Goal: Transaction & Acquisition: Purchase product/service

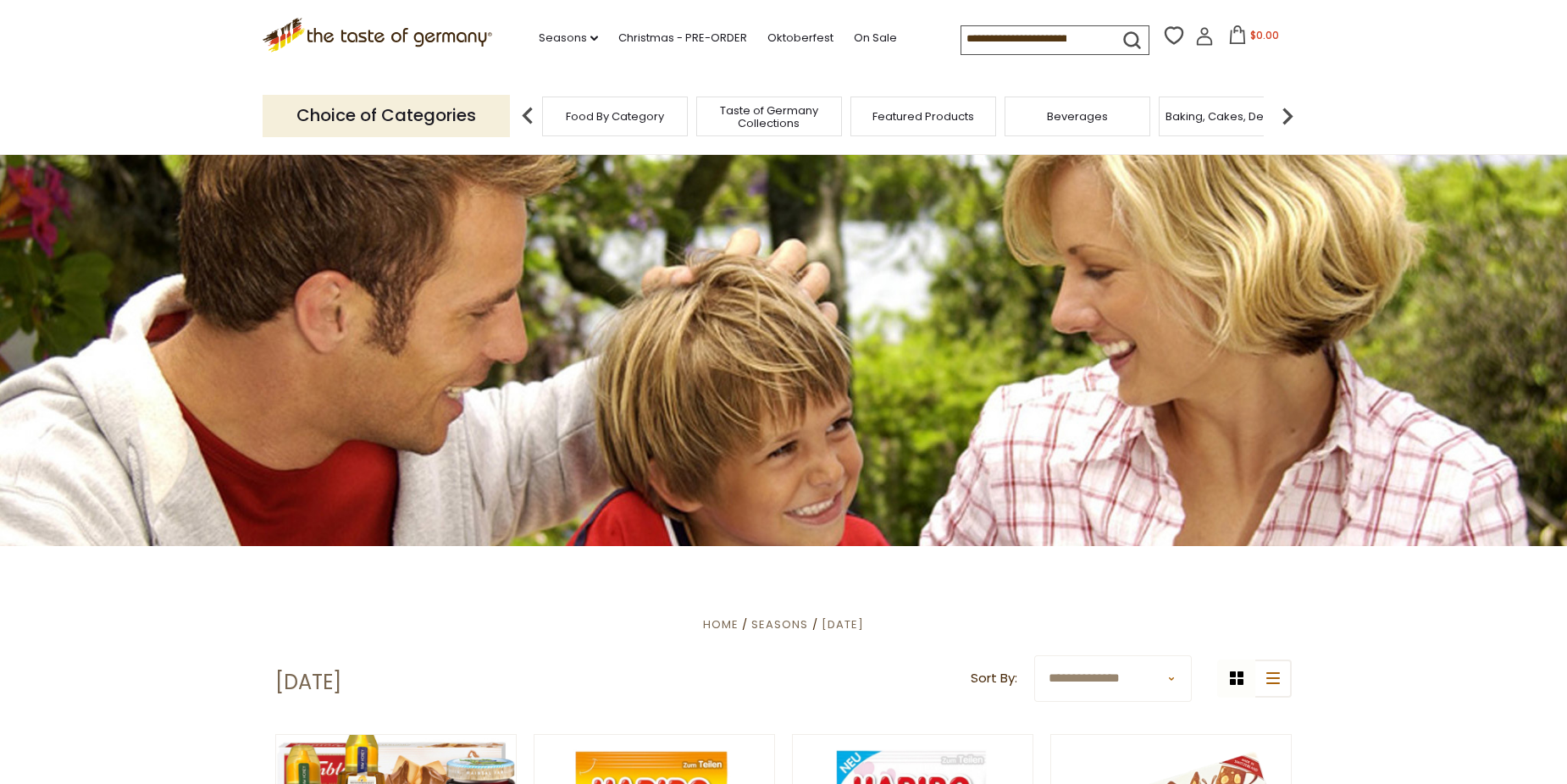
click at [1292, 113] on img at bounding box center [1288, 116] width 34 height 34
click at [1286, 116] on img at bounding box center [1288, 116] width 34 height 34
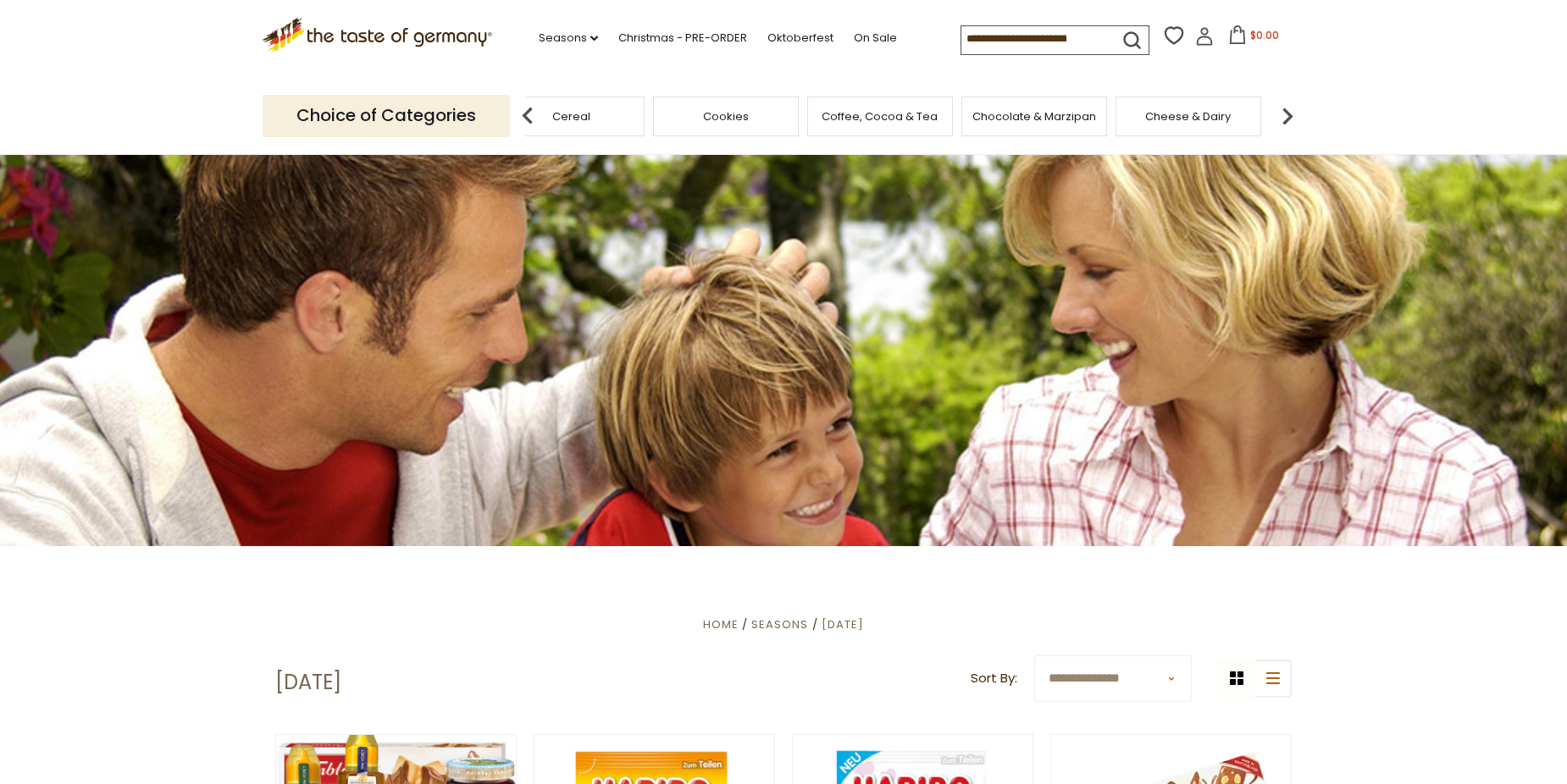
click at [1286, 116] on img at bounding box center [1288, 116] width 34 height 34
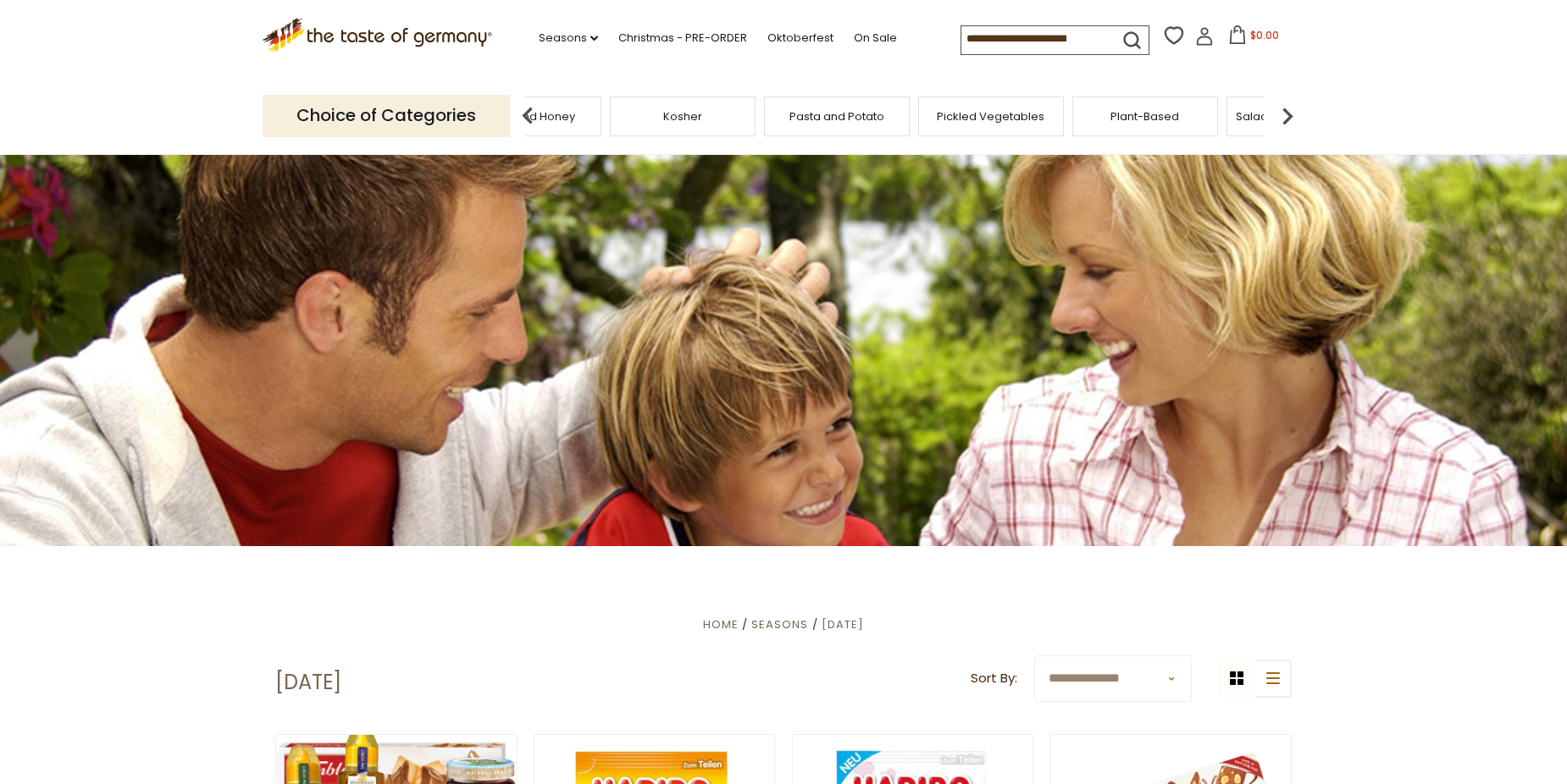
click at [1286, 116] on img at bounding box center [1288, 116] width 34 height 34
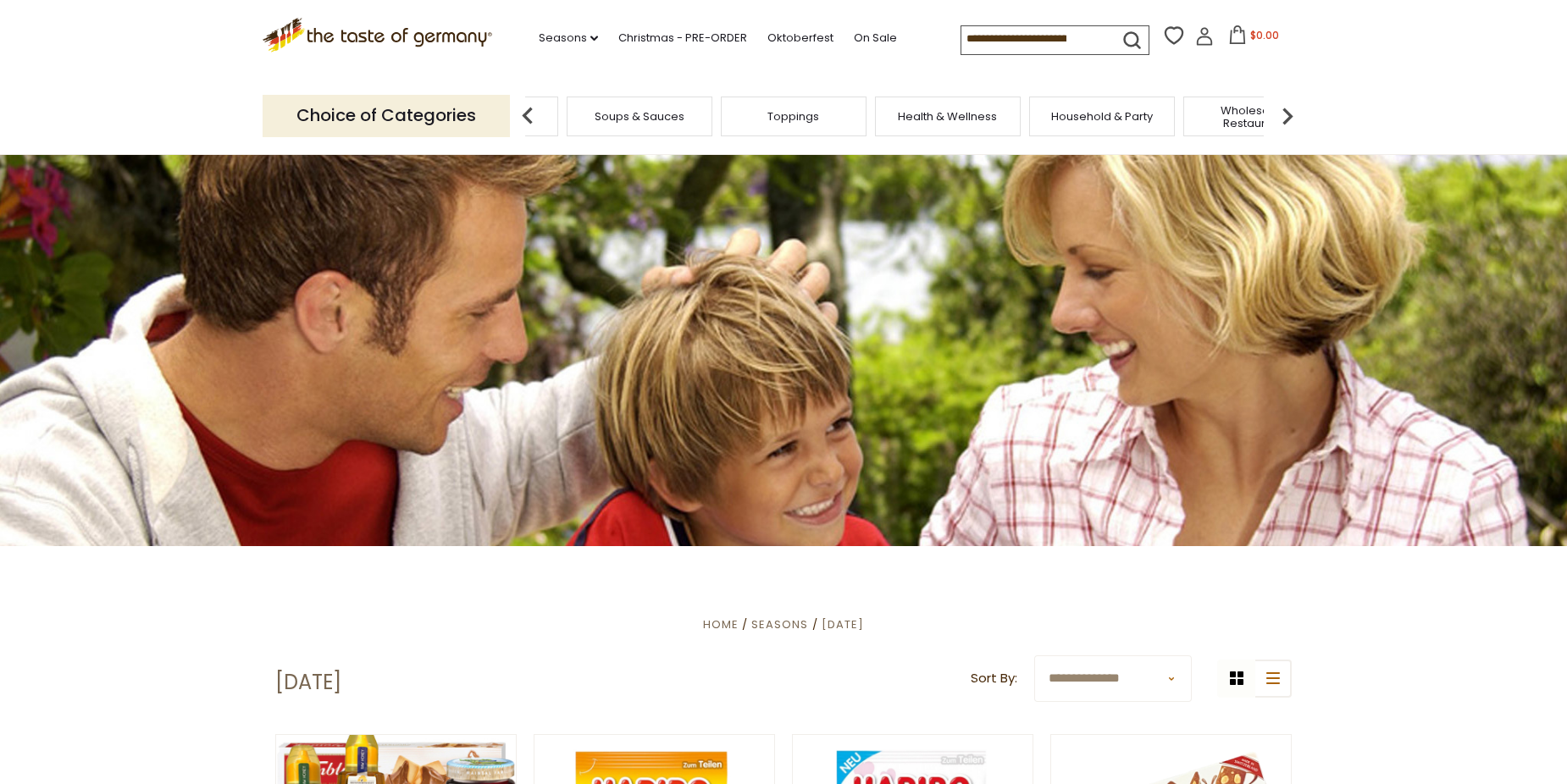
click at [1286, 116] on img at bounding box center [1288, 116] width 34 height 34
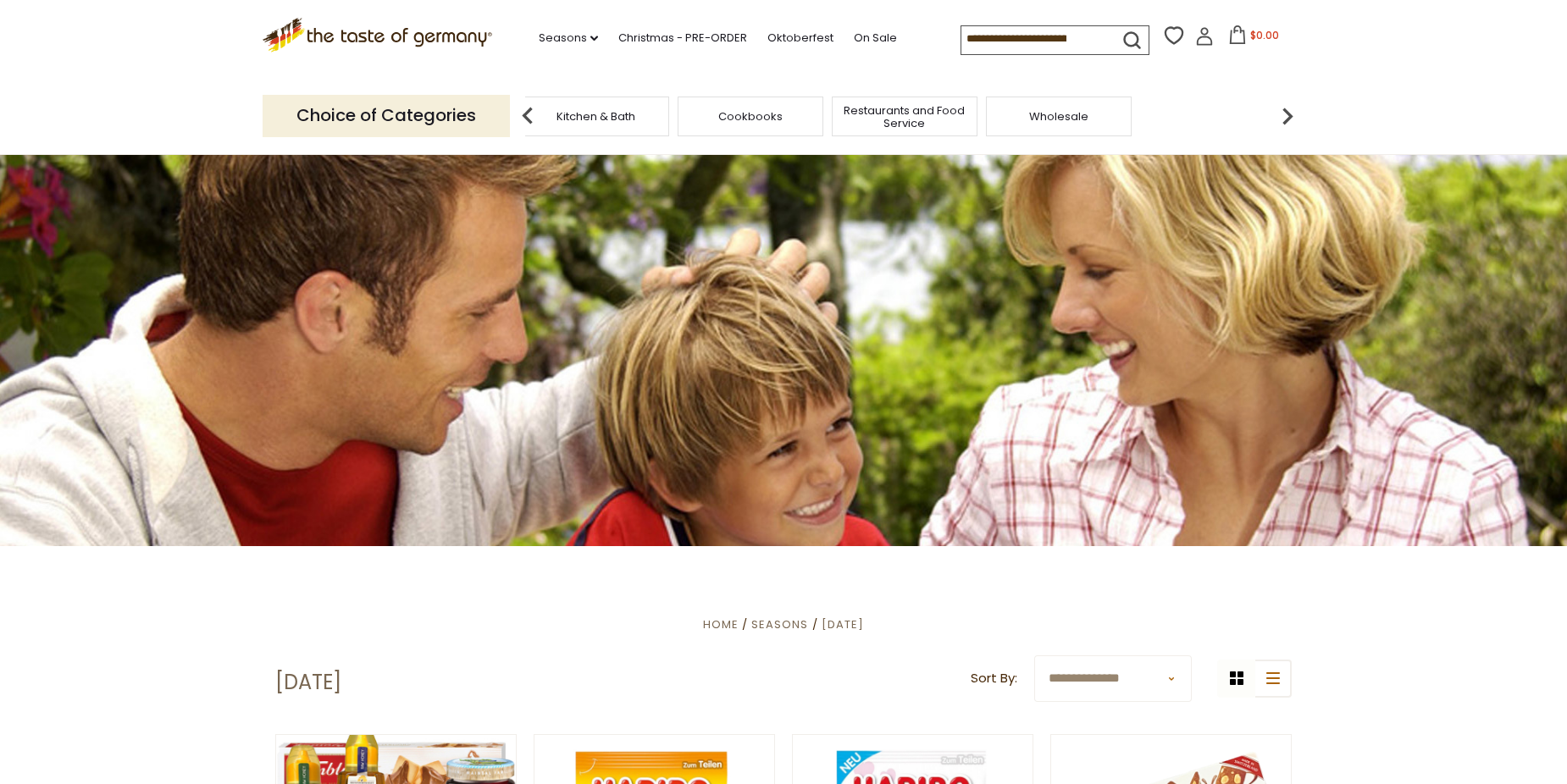
click at [1286, 116] on img at bounding box center [1288, 116] width 34 height 34
click at [528, 113] on img at bounding box center [528, 116] width 34 height 34
click at [649, 32] on link "Christmas - PRE-ORDER" at bounding box center [682, 38] width 128 height 19
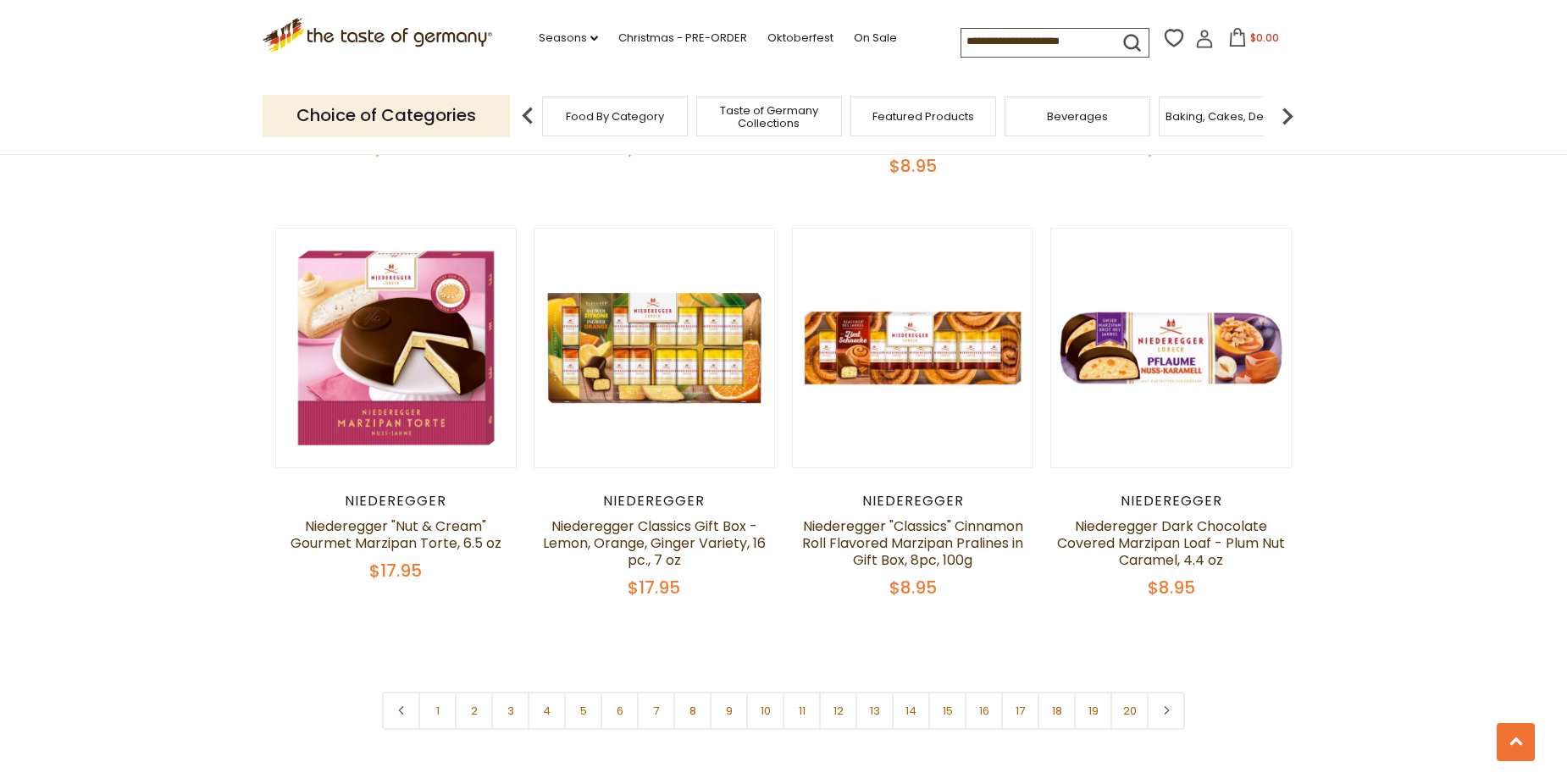
scroll to position [3894, 0]
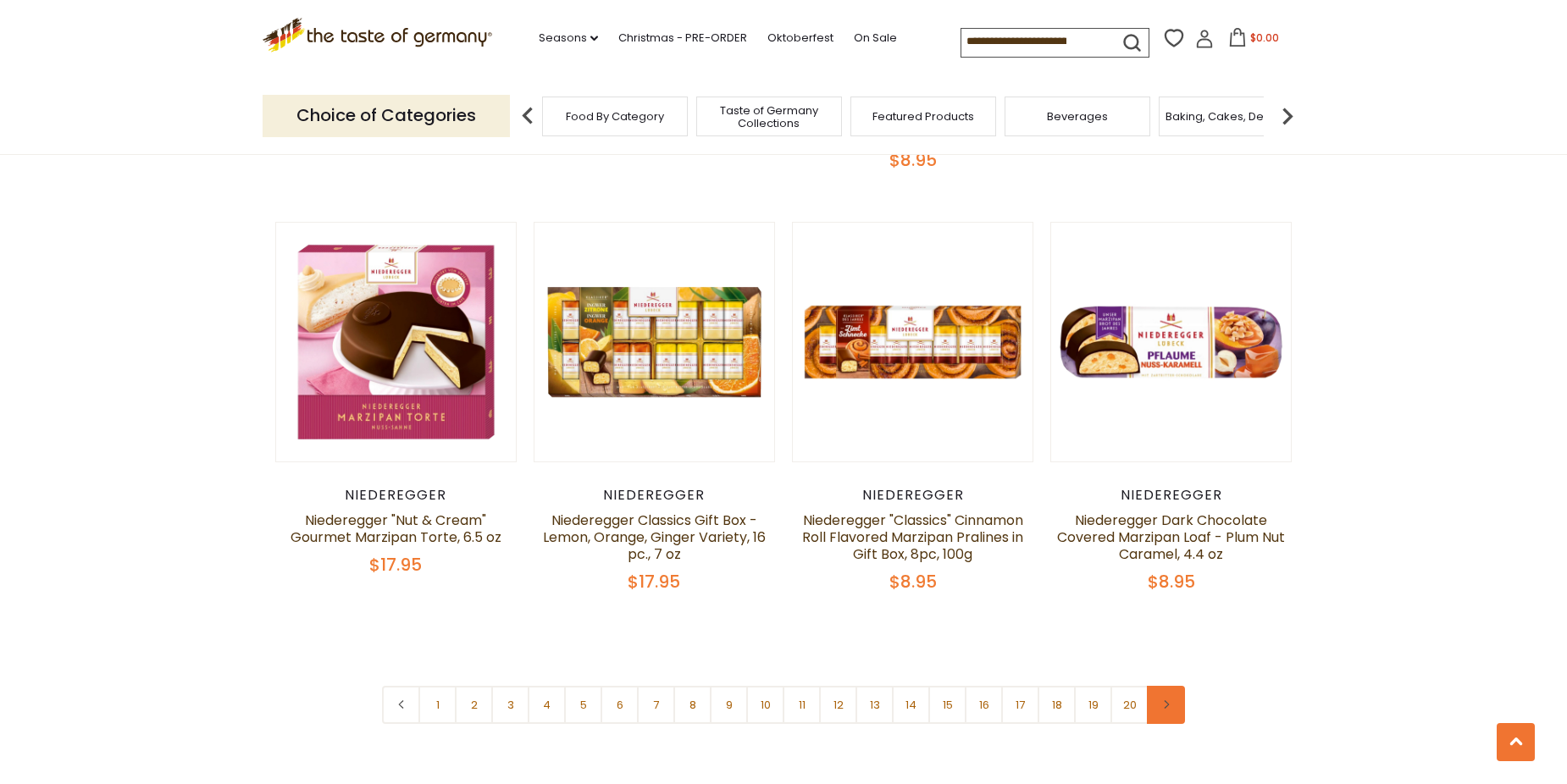
click at [1165, 700] on icon at bounding box center [1166, 703] width 10 height 8
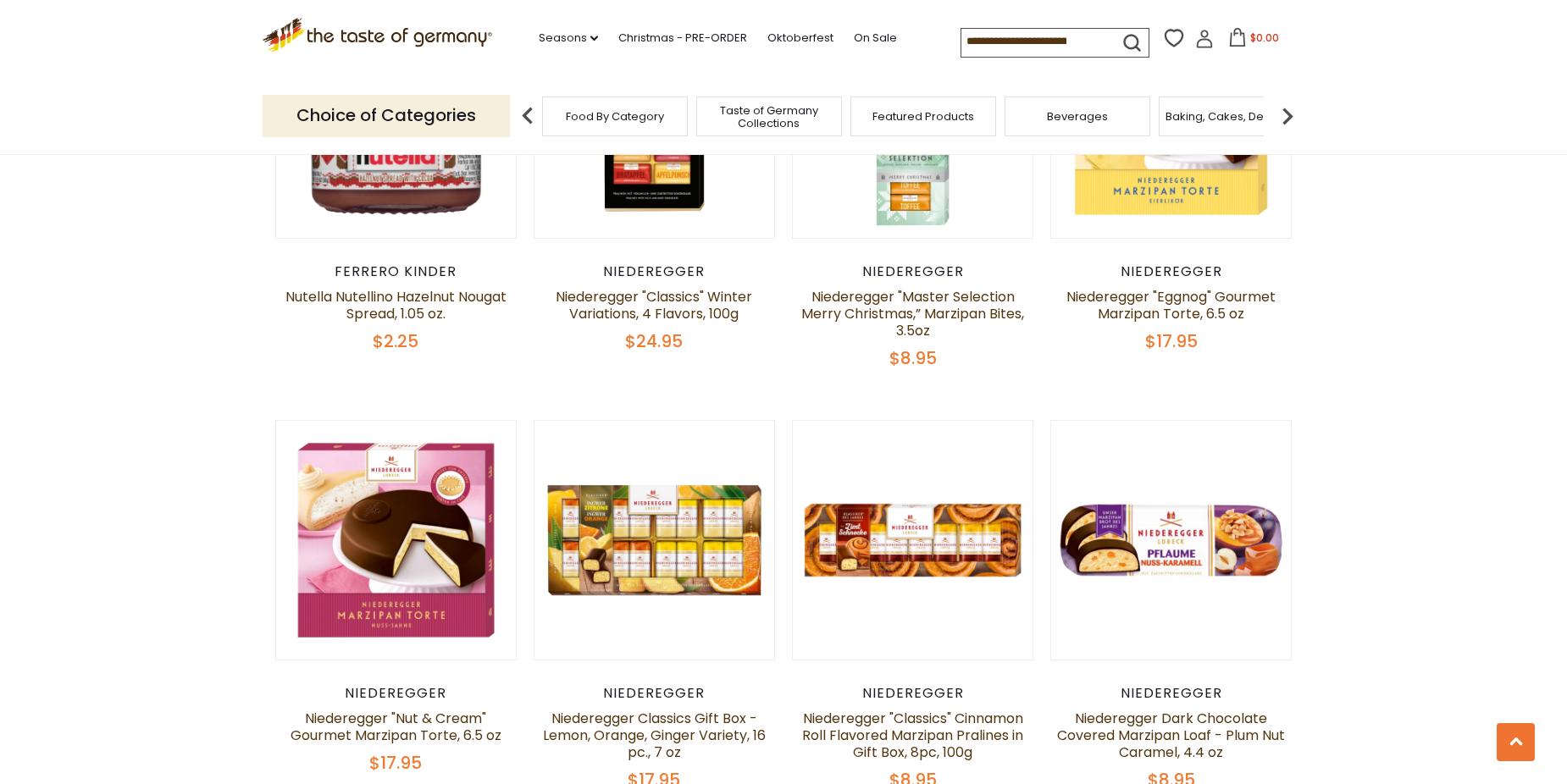
scroll to position [3809, 0]
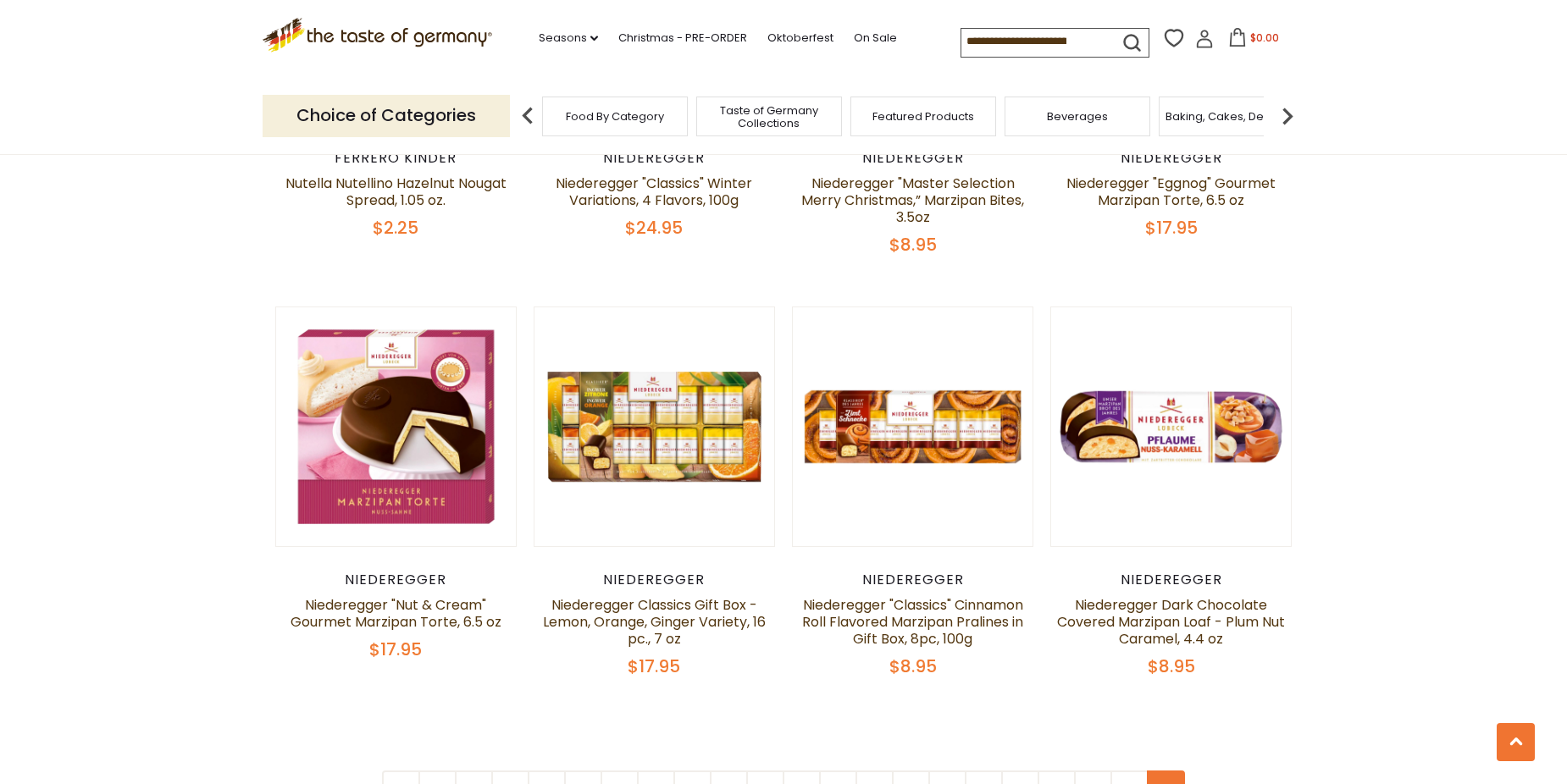
click at [1162, 783] on icon at bounding box center [1166, 789] width 10 height 8
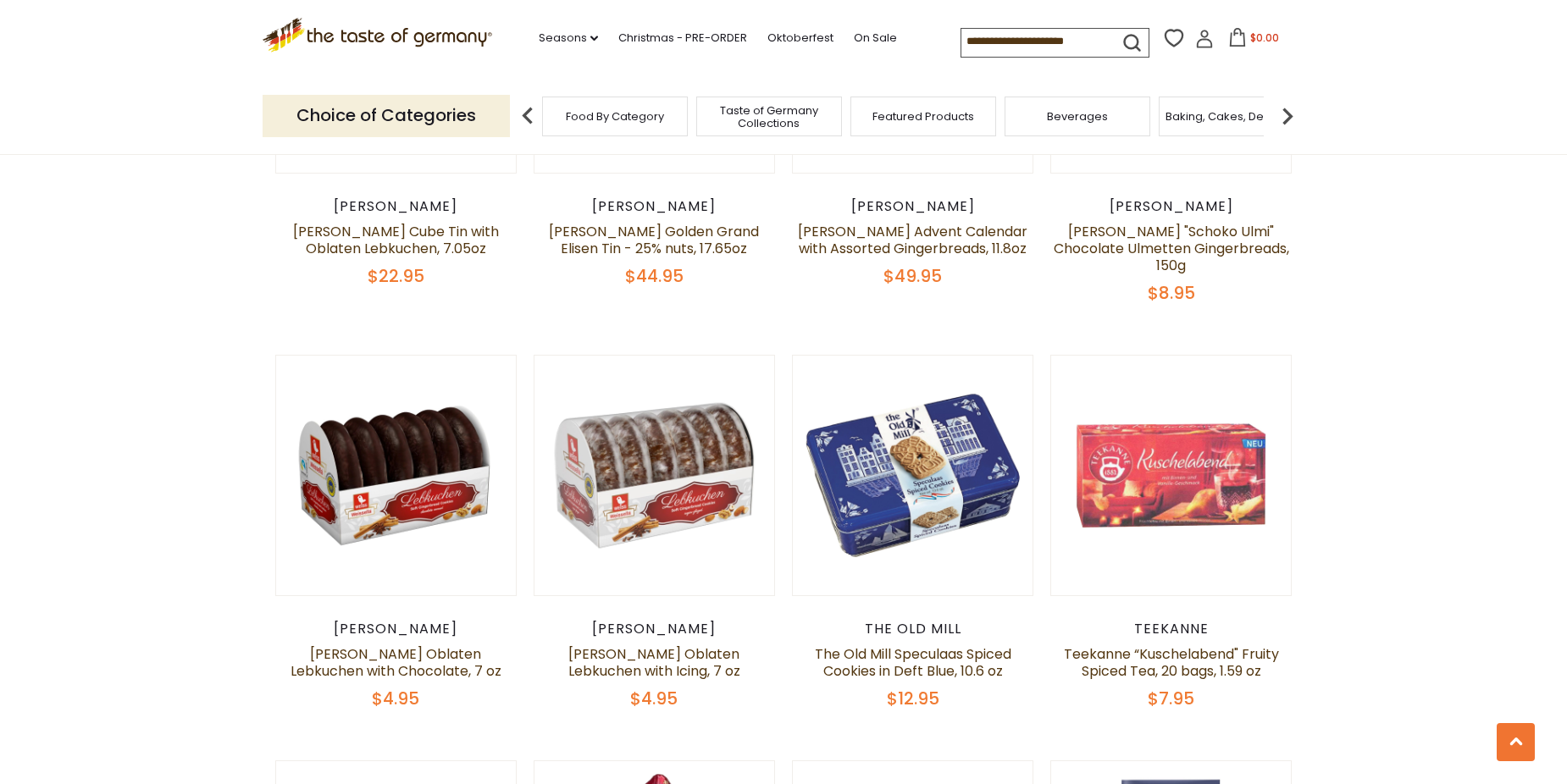
scroll to position [1693, 0]
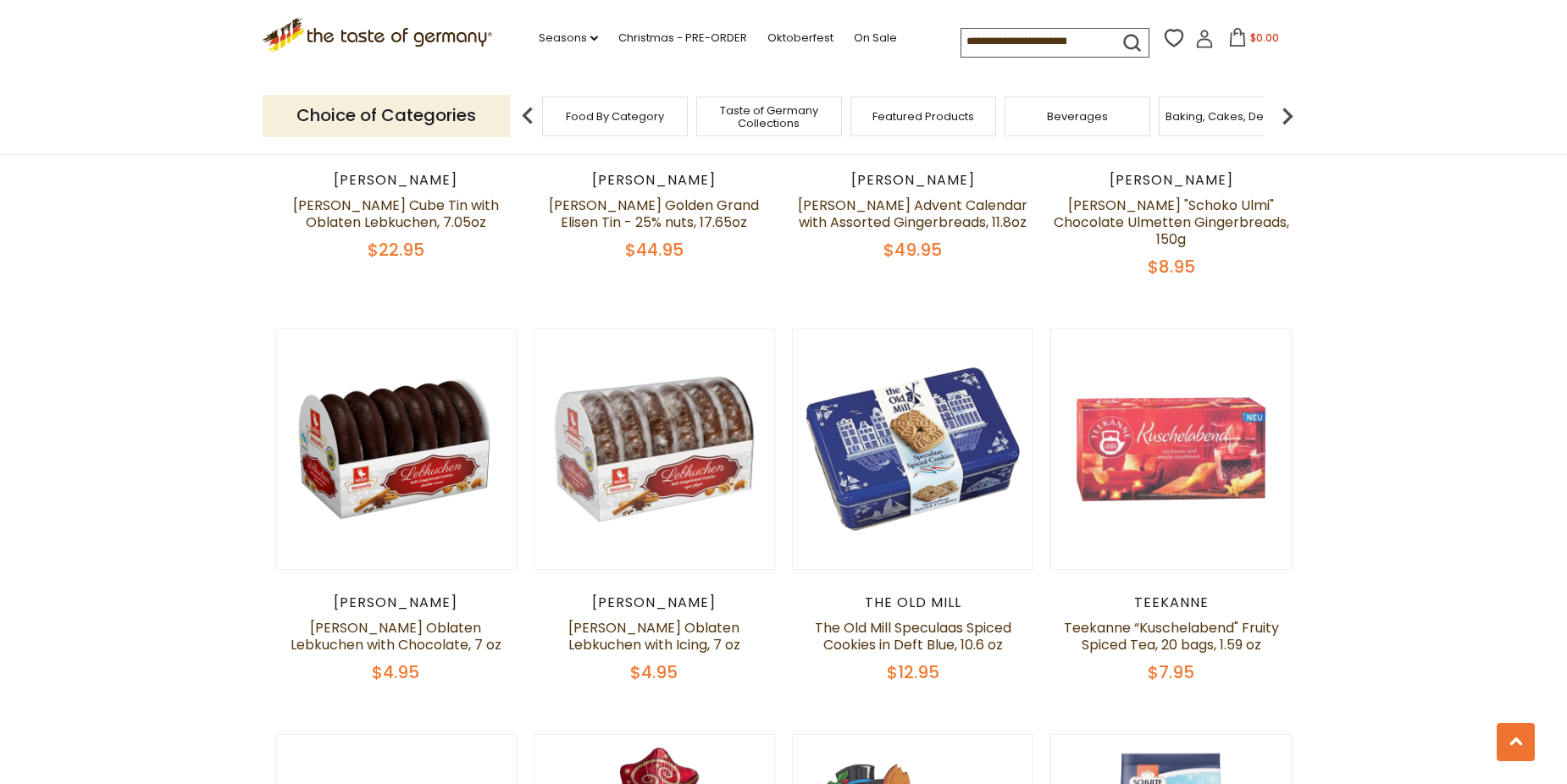
click at [1048, 42] on input at bounding box center [1033, 40] width 143 height 23
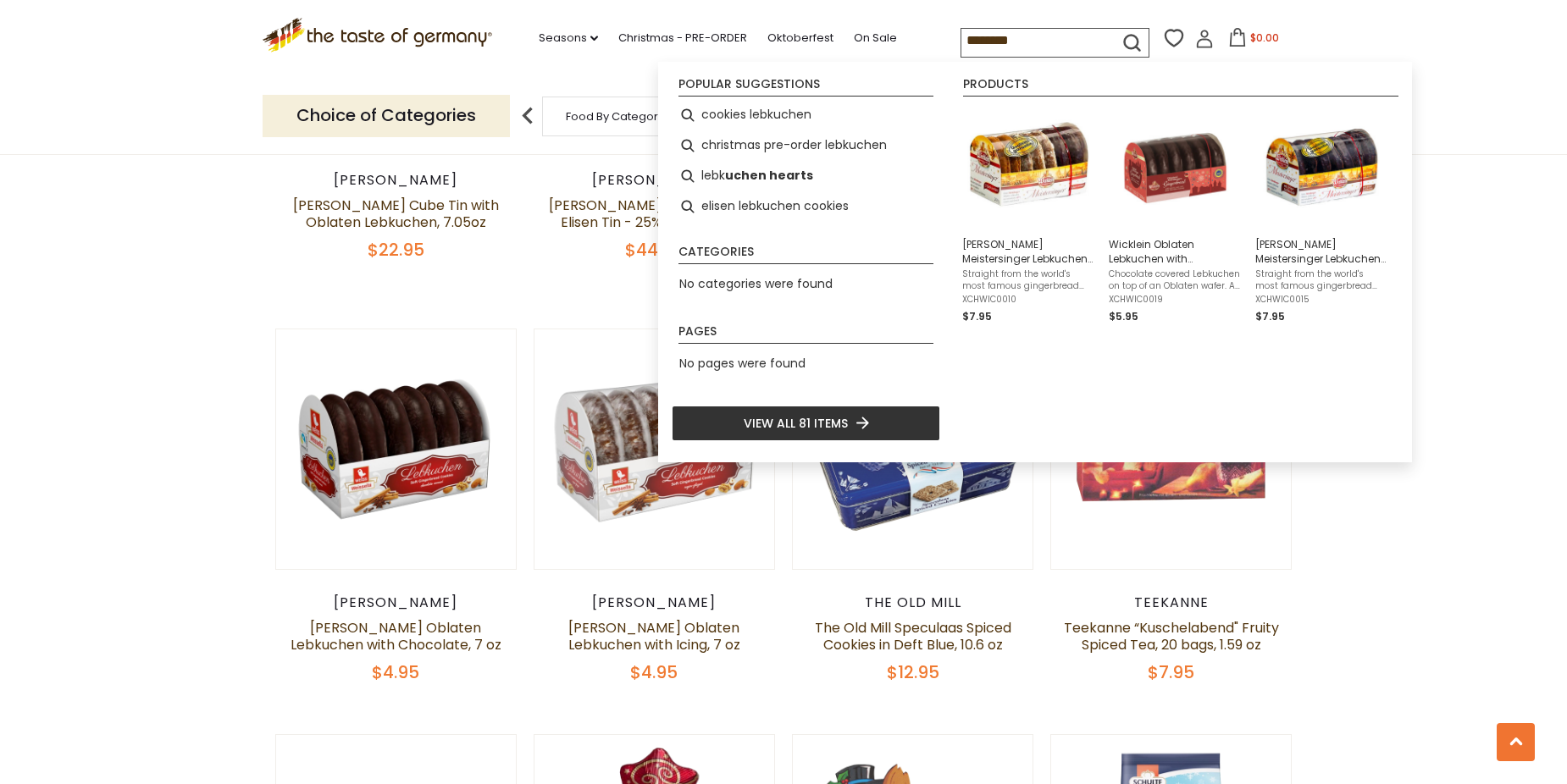
type input "*********"
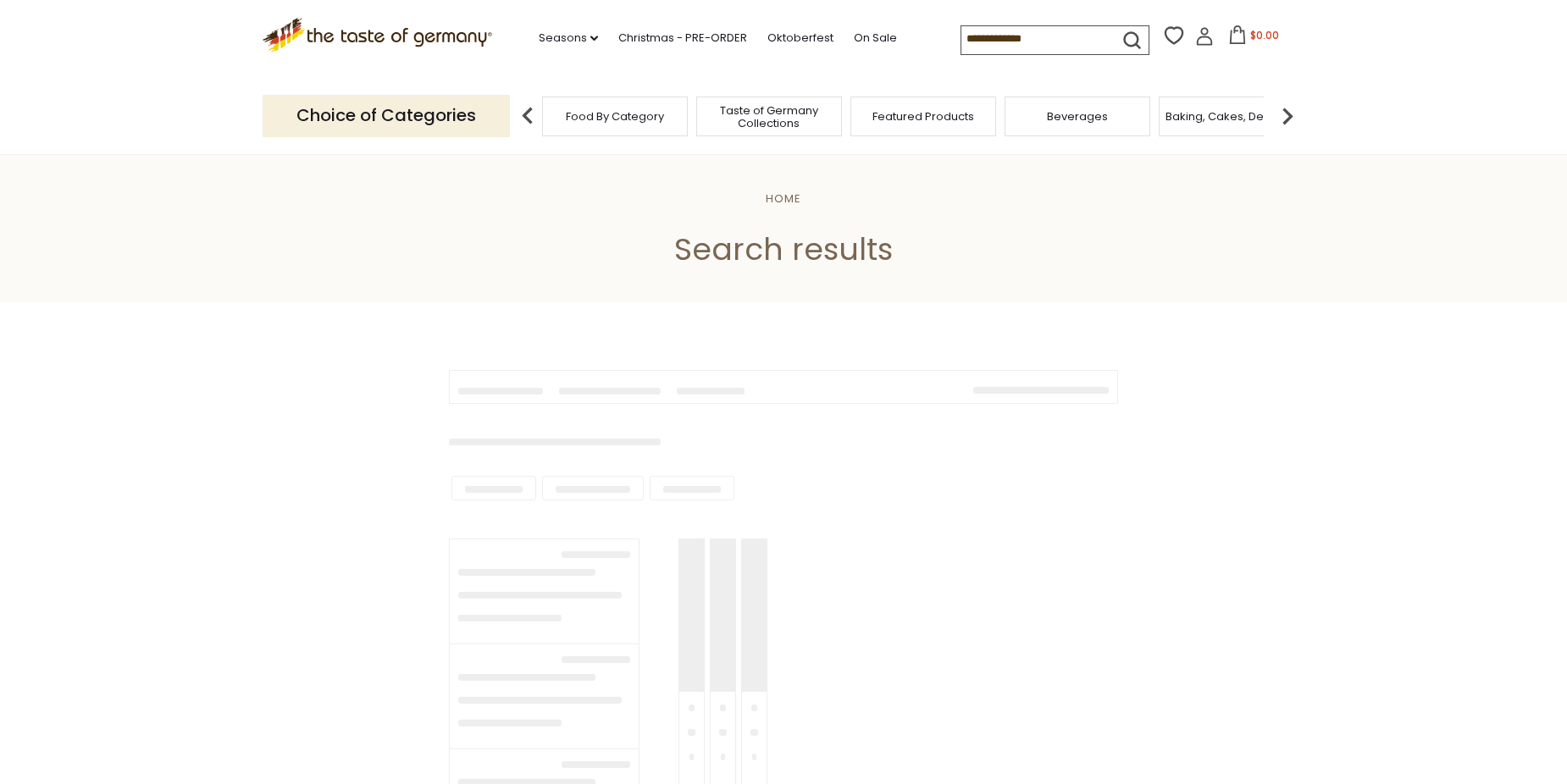
type input "*********"
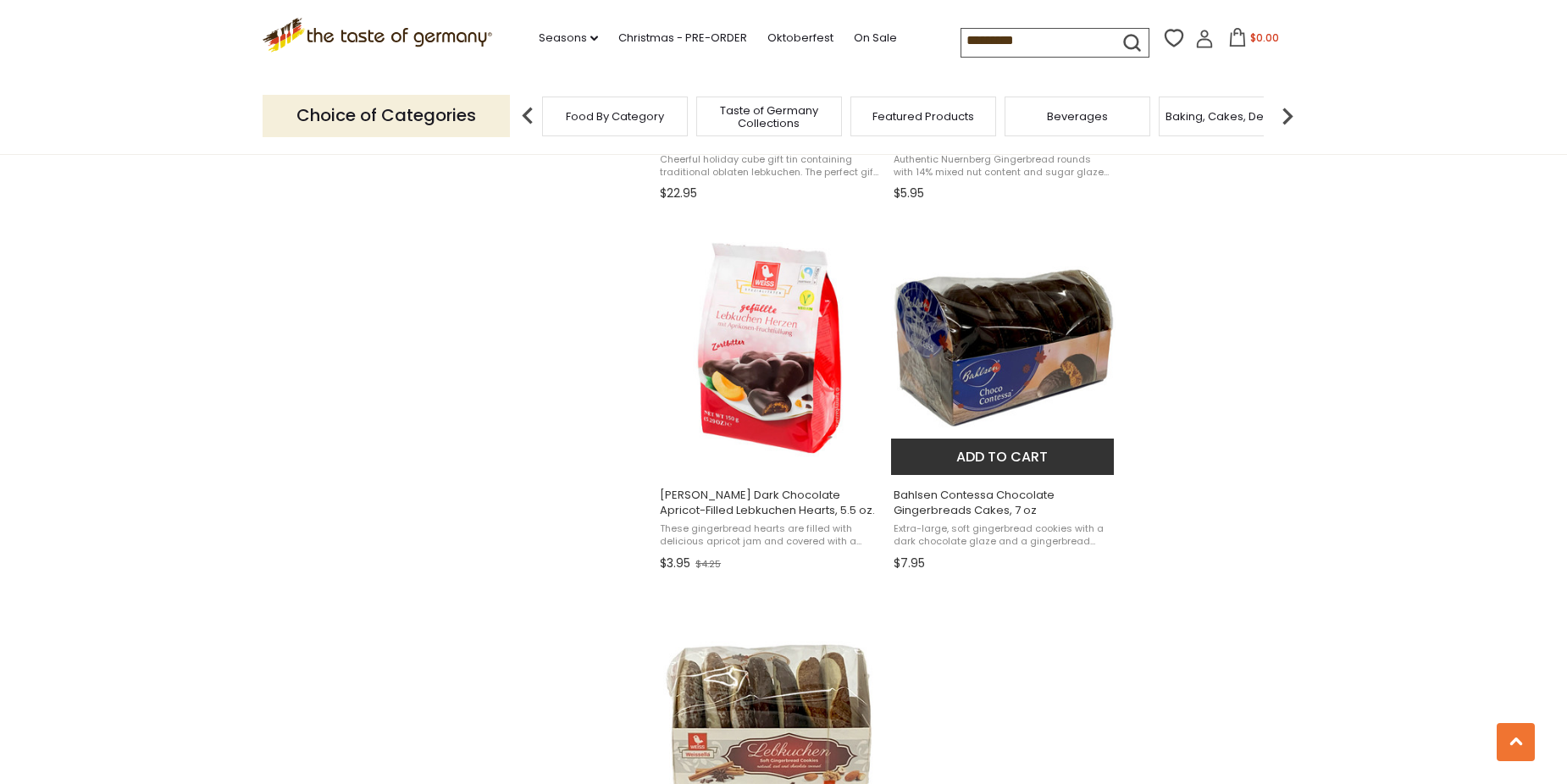
scroll to position [2793, 0]
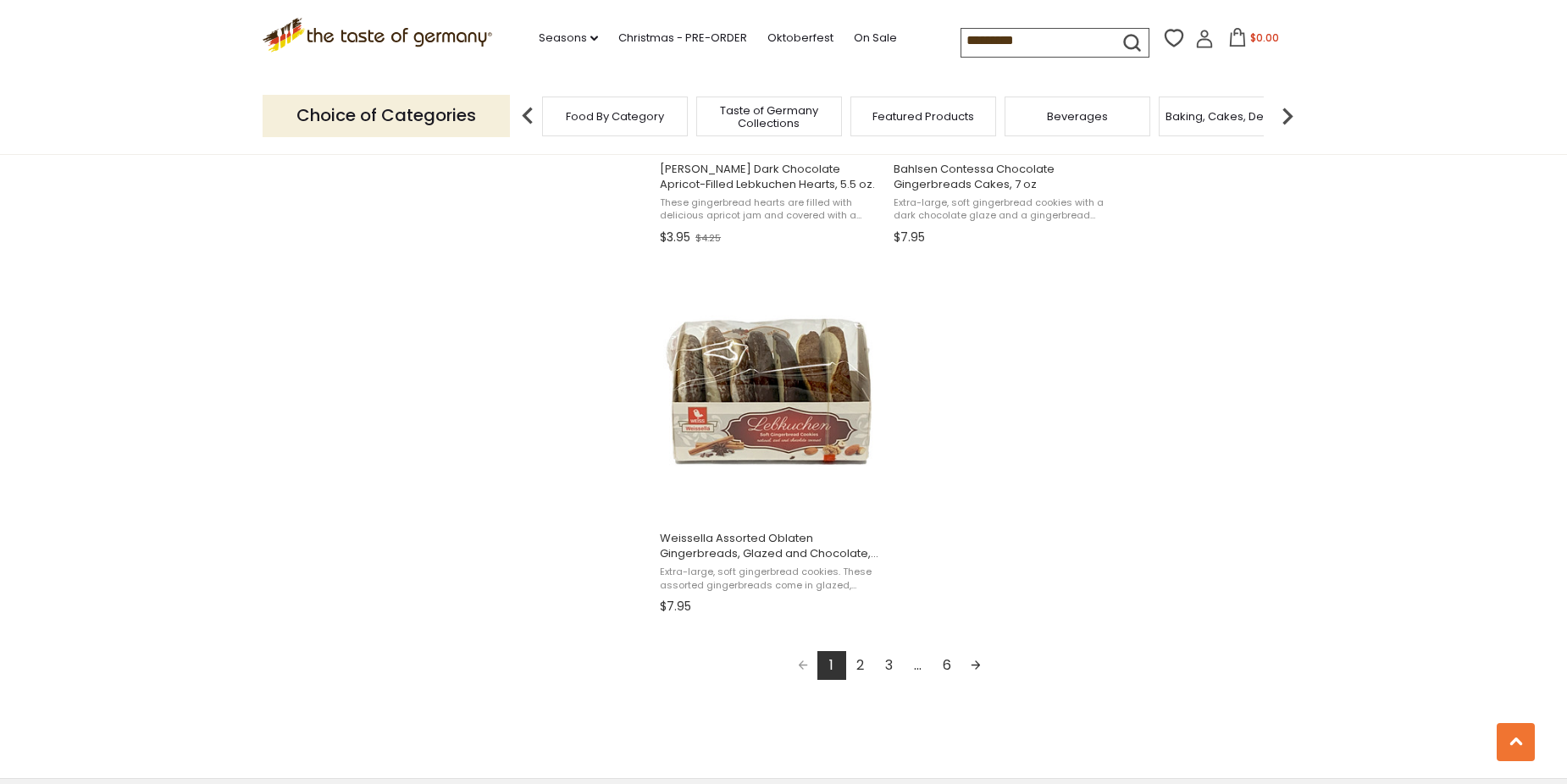
click at [980, 667] on link "Next page" at bounding box center [976, 665] width 29 height 29
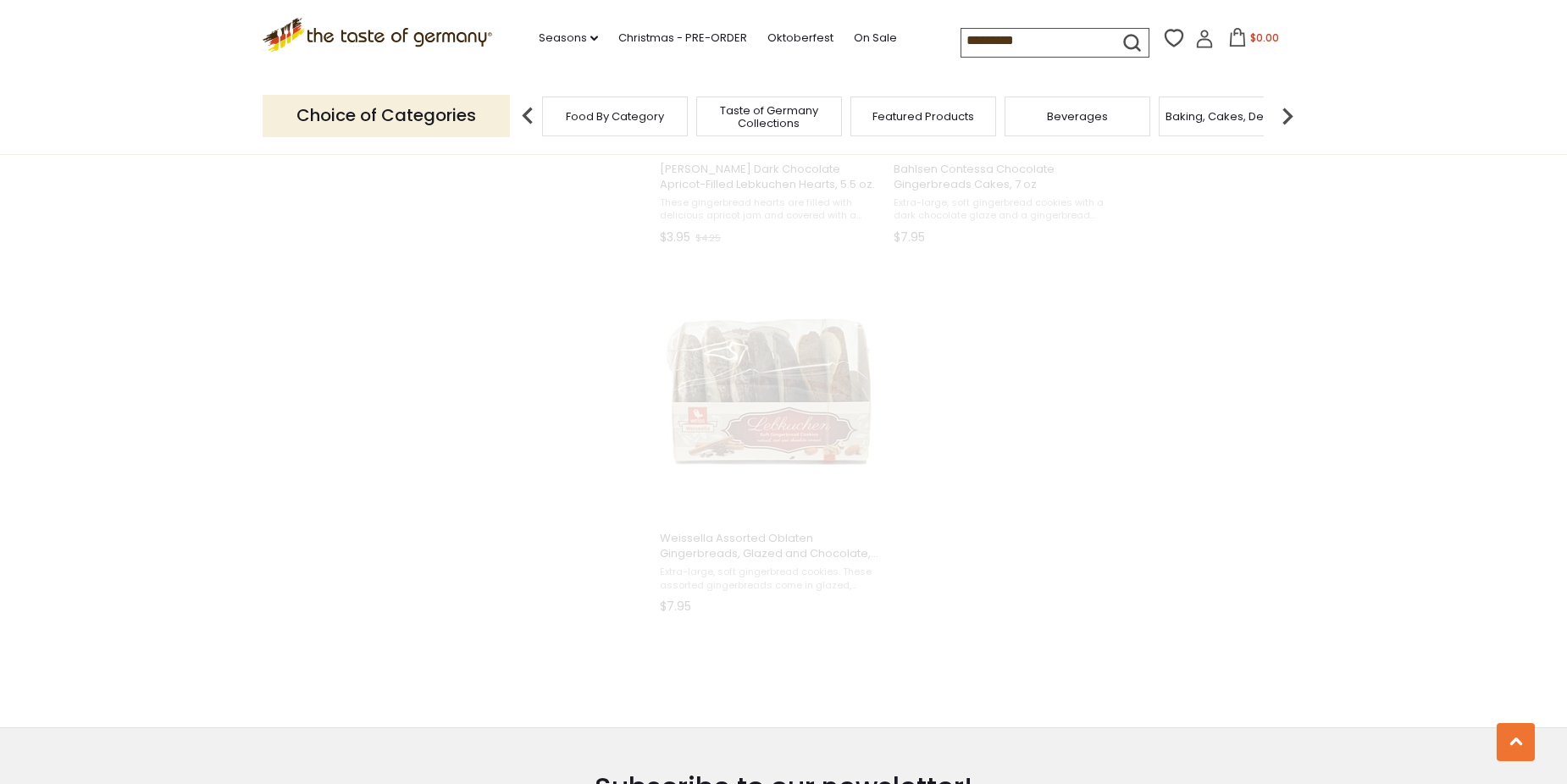
scroll to position [1081, 0]
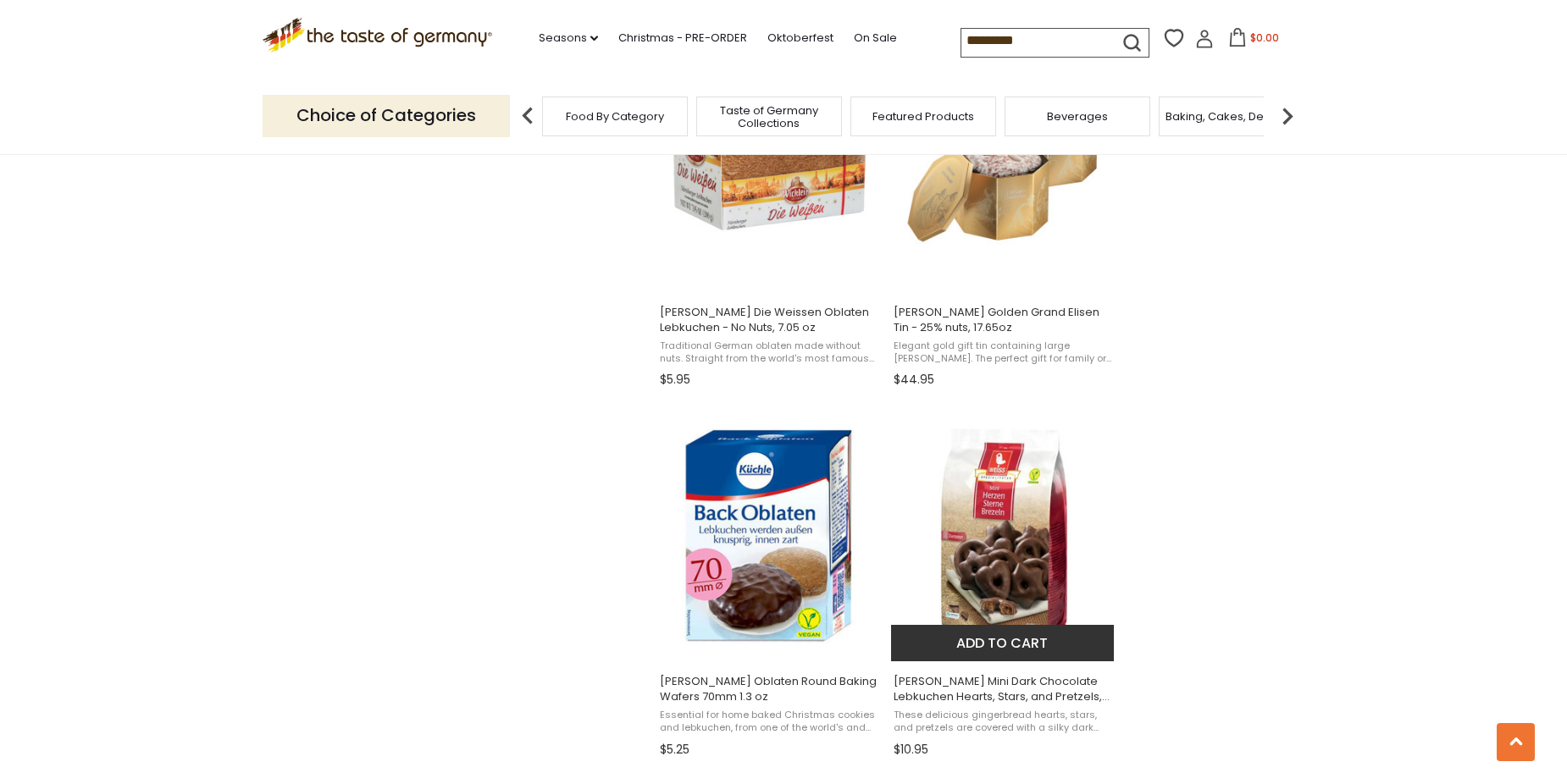
scroll to position [2285, 0]
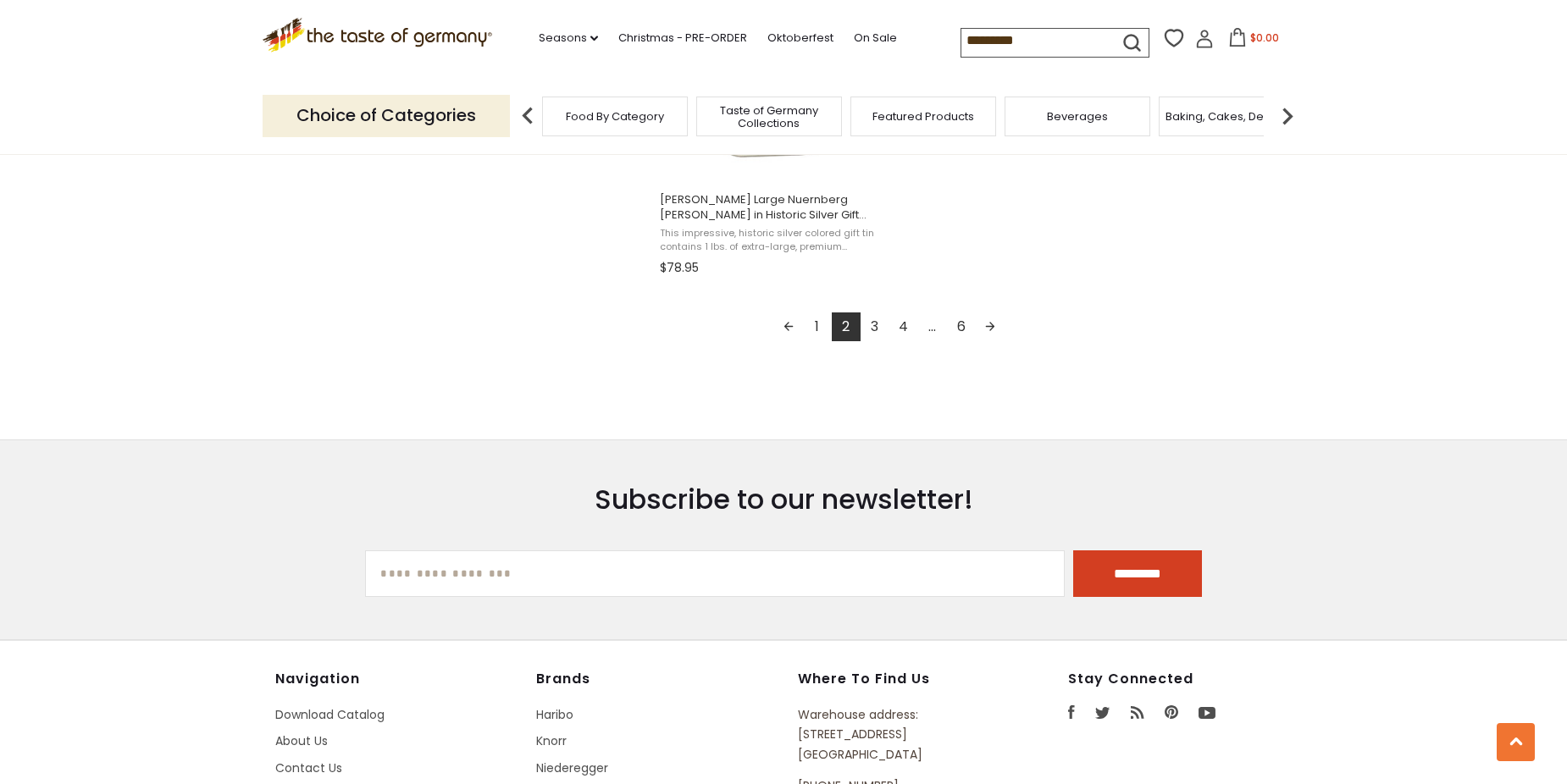
click at [996, 320] on link "Next page" at bounding box center [990, 326] width 29 height 29
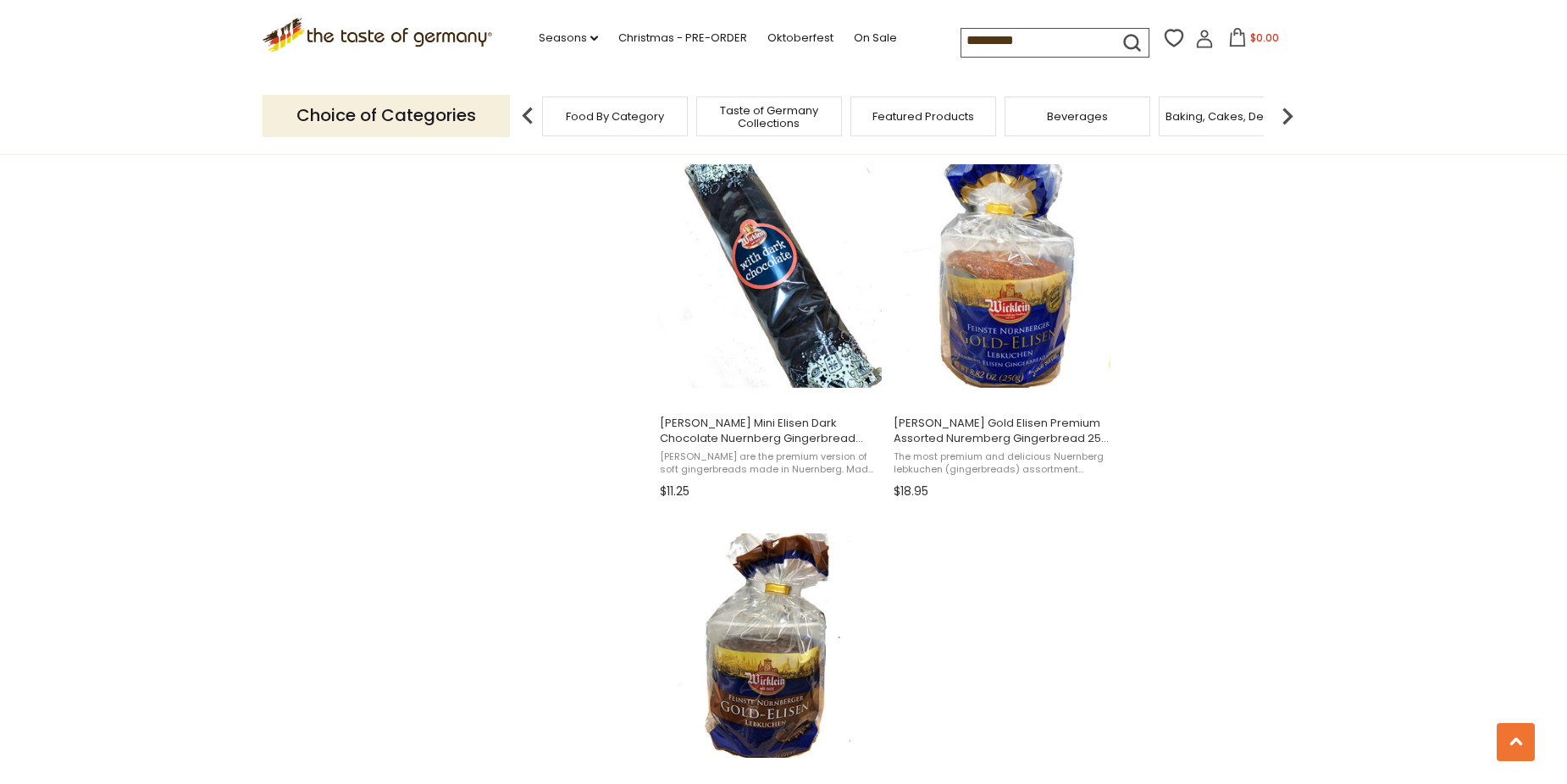
scroll to position [3047, 0]
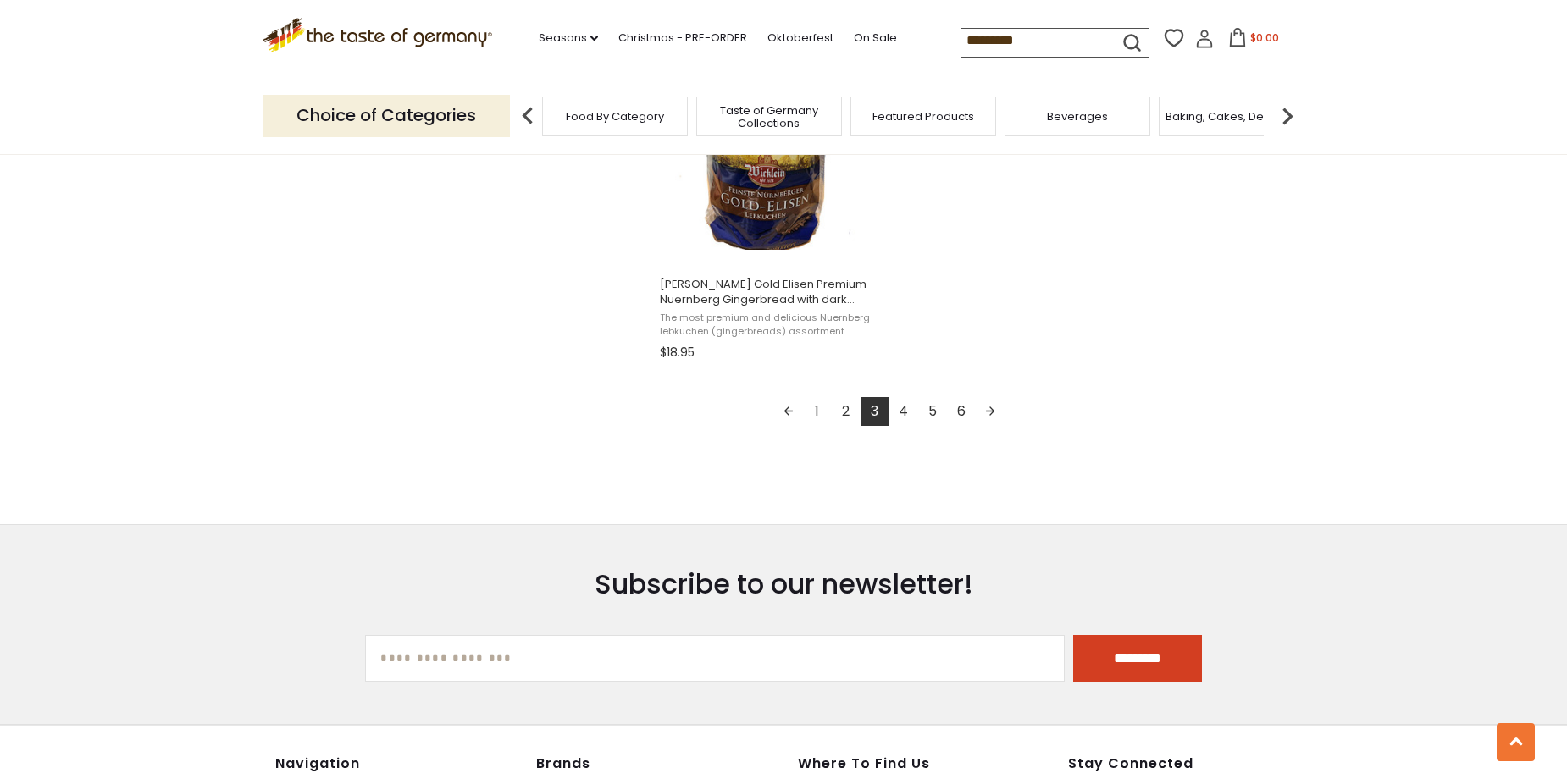
click at [986, 406] on link "Next page" at bounding box center [990, 411] width 29 height 29
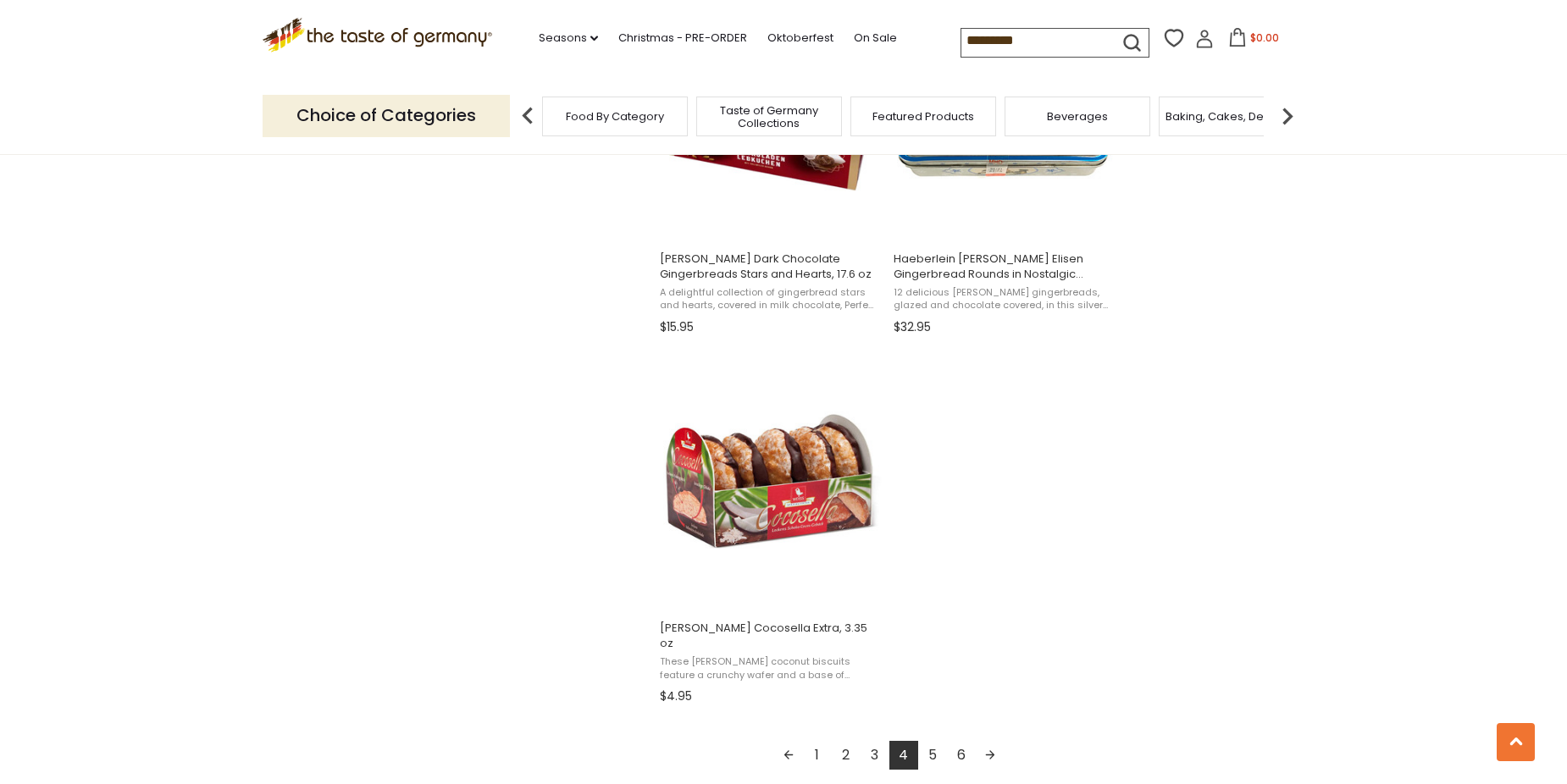
scroll to position [2878, 0]
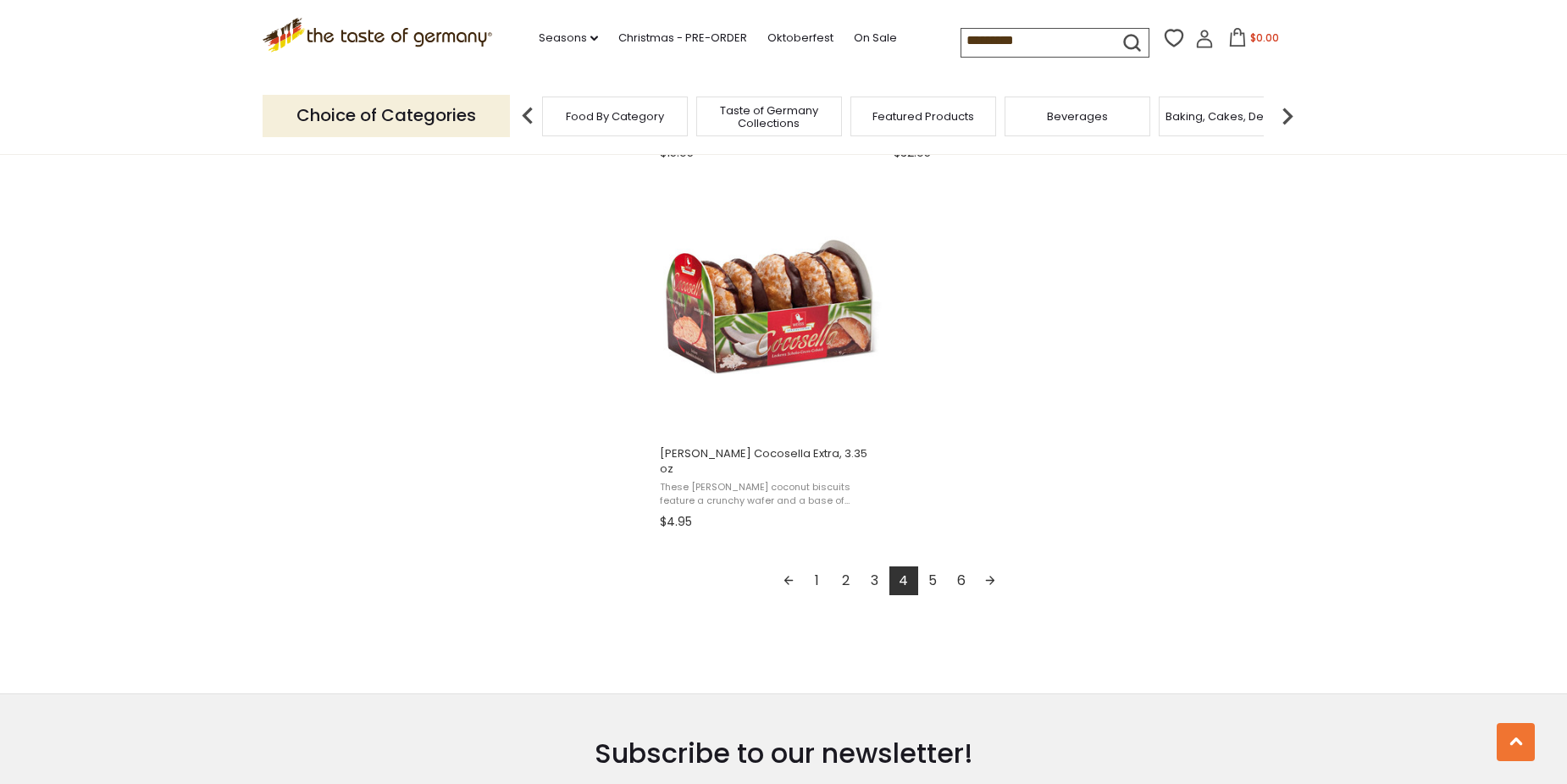
click at [990, 569] on link "Next page" at bounding box center [990, 581] width 29 height 29
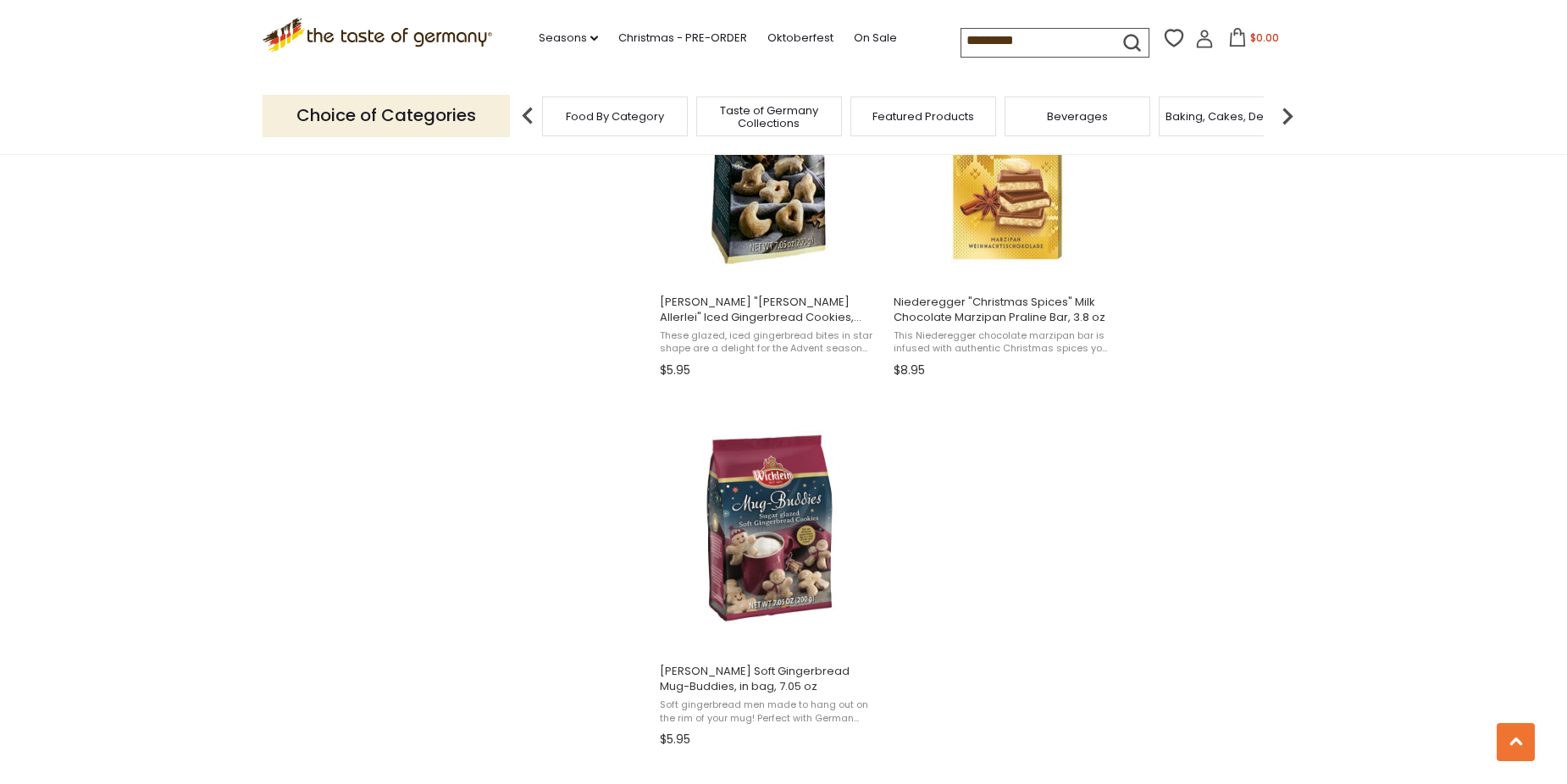
scroll to position [2793, 0]
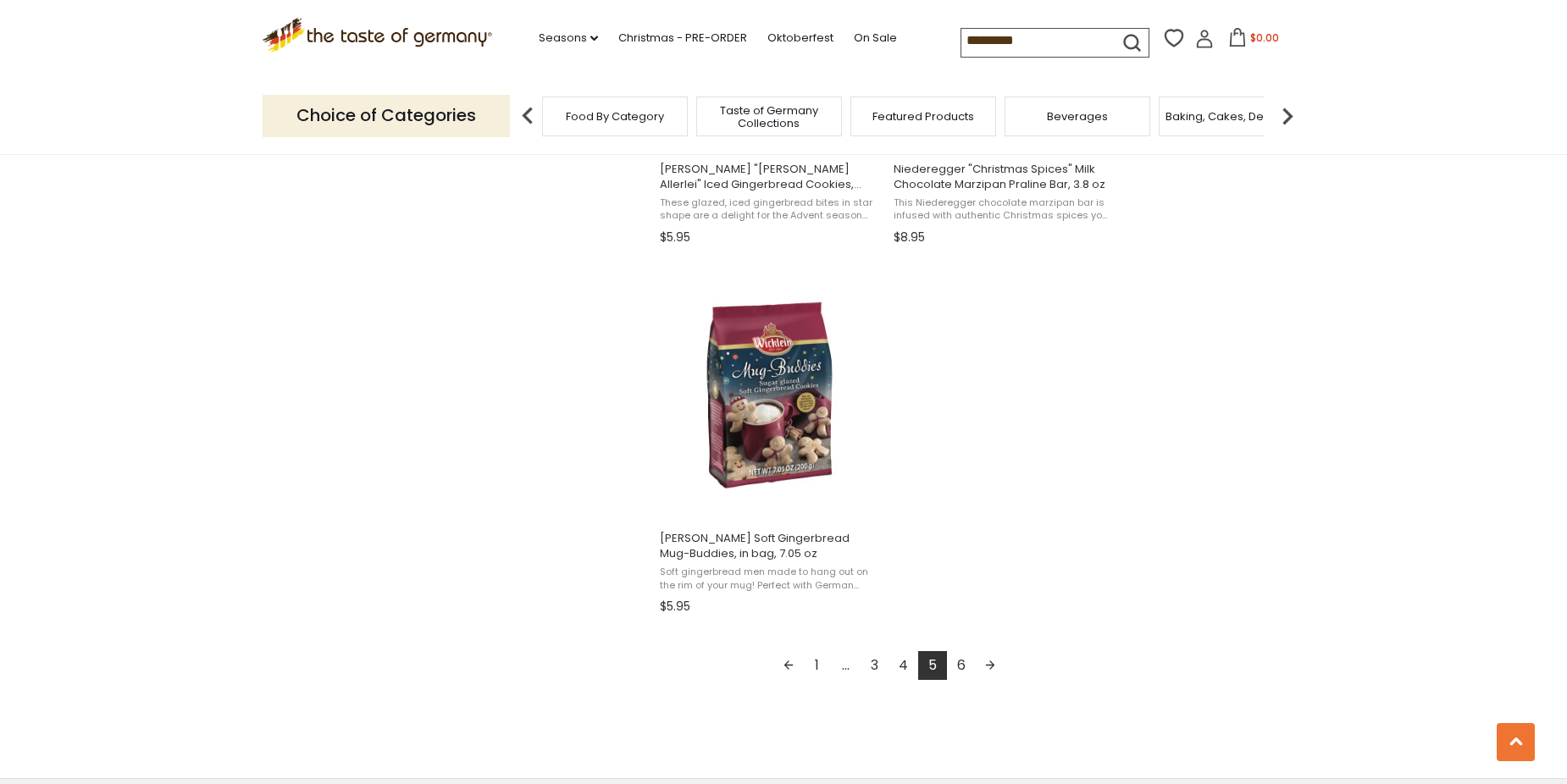
click at [989, 668] on link "Next page" at bounding box center [990, 665] width 29 height 29
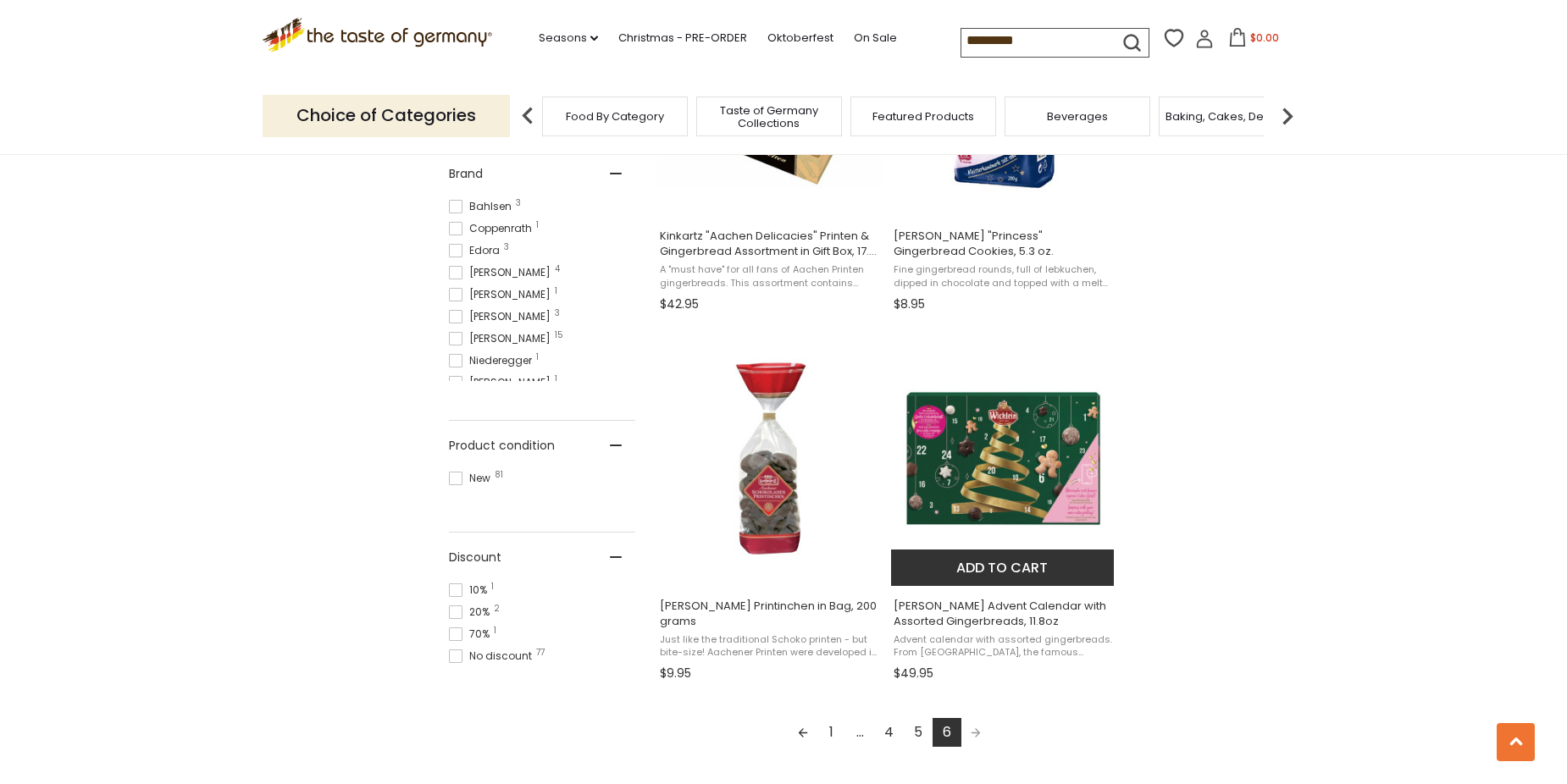
scroll to position [847, 0]
